Goal: Transaction & Acquisition: Purchase product/service

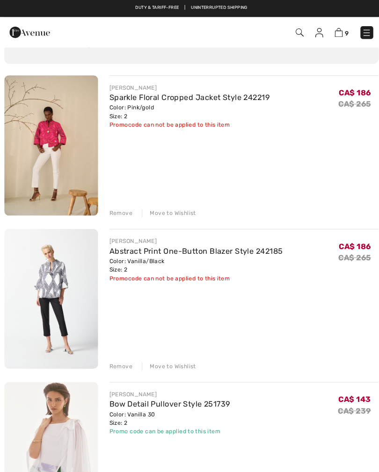
scroll to position [64, 0]
click at [125, 100] on link "Sparkle Floral Cropped Jacket Style 242219" at bounding box center [188, 96] width 158 height 9
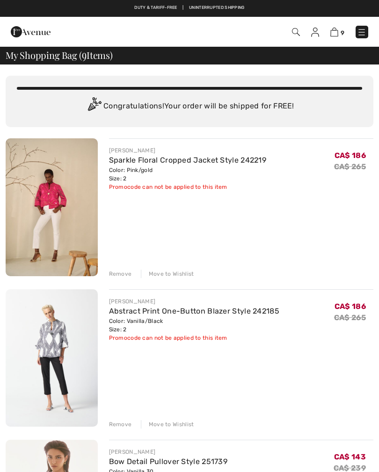
click at [126, 315] on link "Abstract Print One-Button Blazer Style 242185" at bounding box center [194, 311] width 171 height 9
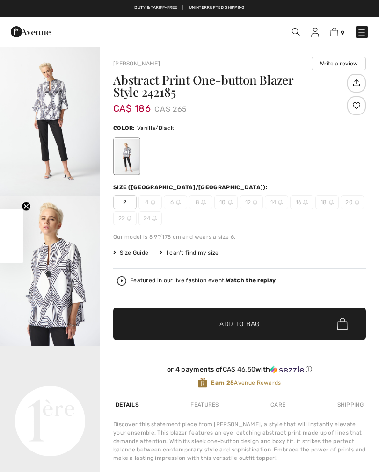
checkbox input "true"
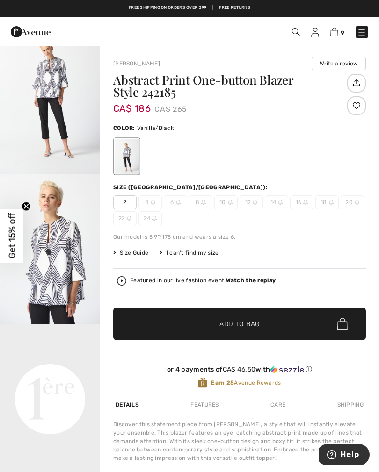
scroll to position [22, 0]
click at [331, 37] on link "9" at bounding box center [337, 31] width 14 height 11
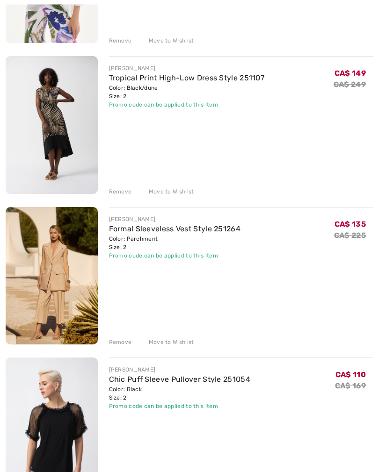
scroll to position [535, 0]
click at [117, 343] on div "Remove" at bounding box center [120, 342] width 23 height 8
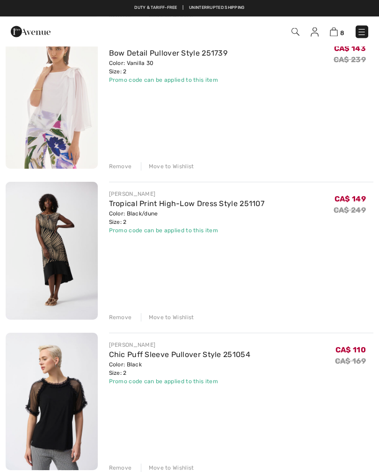
scroll to position [400, 0]
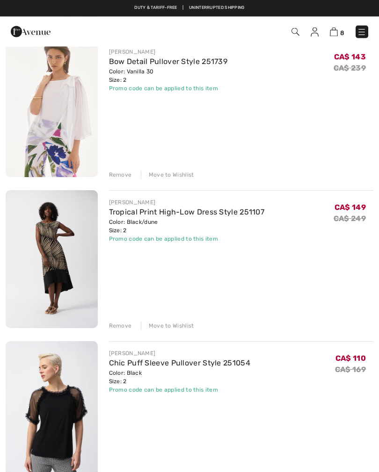
click at [113, 327] on div "Remove" at bounding box center [120, 326] width 23 height 8
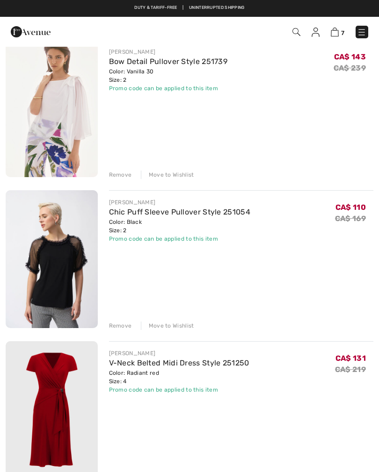
click at [117, 178] on div "Remove" at bounding box center [120, 175] width 23 height 8
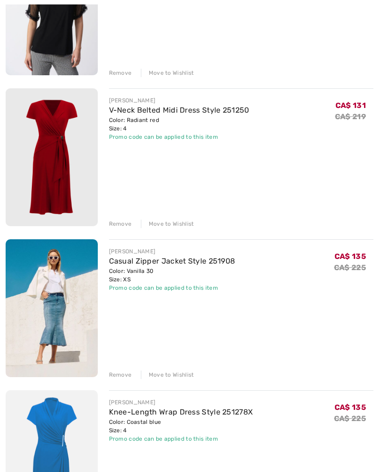
scroll to position [518, 0]
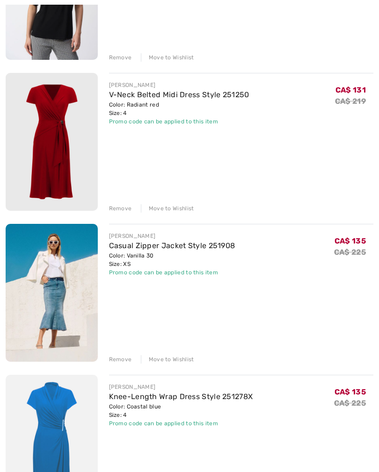
click at [118, 359] on div "Remove" at bounding box center [120, 359] width 23 height 8
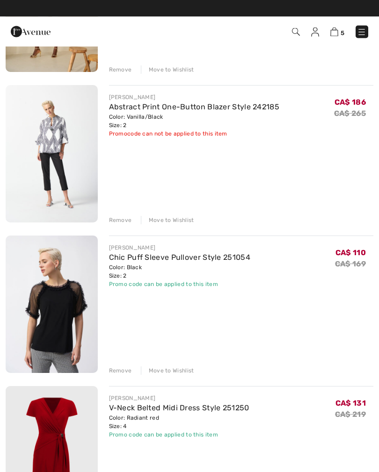
scroll to position [204, 0]
click at [116, 371] on div "Remove" at bounding box center [120, 371] width 23 height 8
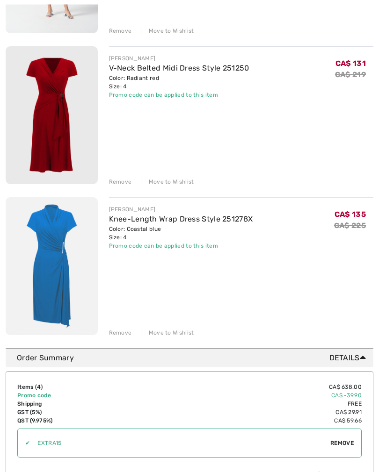
scroll to position [394, 0]
click at [117, 335] on div "Remove" at bounding box center [120, 332] width 23 height 8
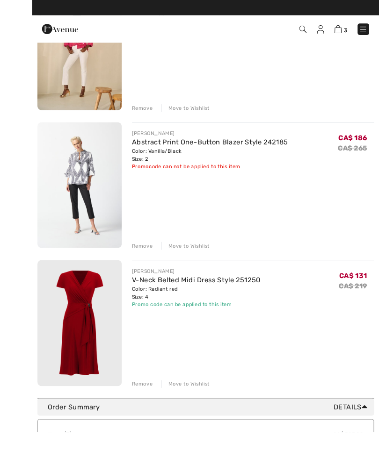
scroll to position [198, 0]
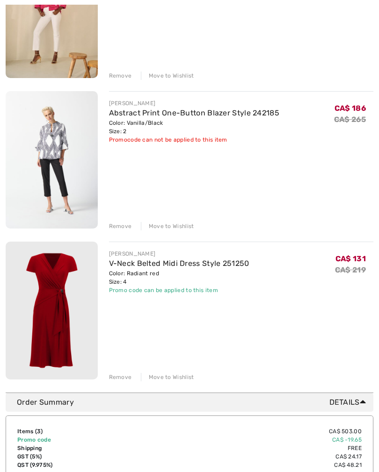
click at [143, 266] on link "V-Neck Belted Midi Dress Style 251250" at bounding box center [179, 263] width 140 height 9
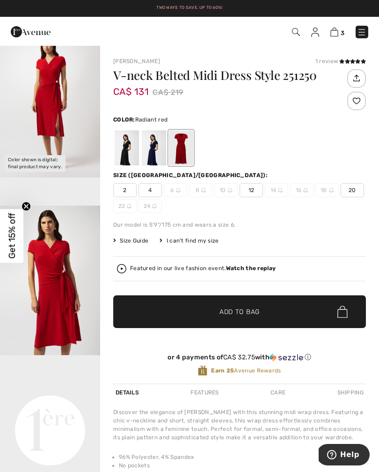
scroll to position [18, 0]
click at [335, 36] on img at bounding box center [334, 32] width 8 height 9
click at [345, 64] on icon at bounding box center [347, 61] width 5 height 5
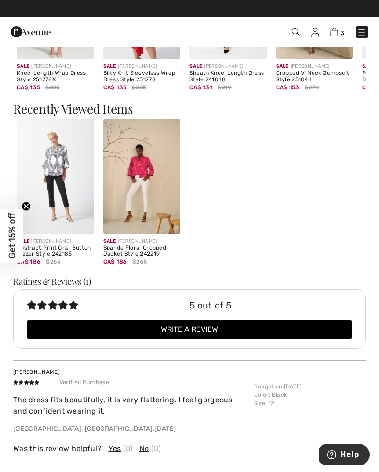
scroll to position [831, 0]
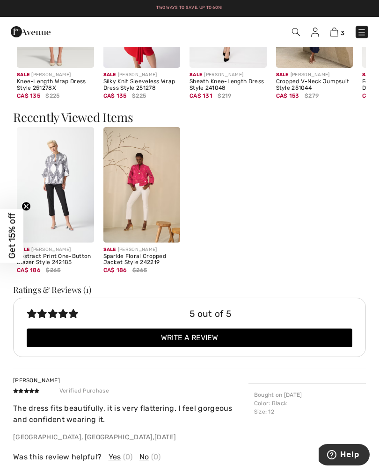
click at [333, 36] on img at bounding box center [334, 32] width 8 height 9
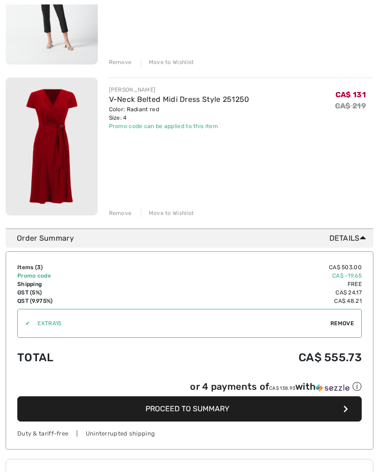
scroll to position [362, 0]
